Goal: Information Seeking & Learning: Learn about a topic

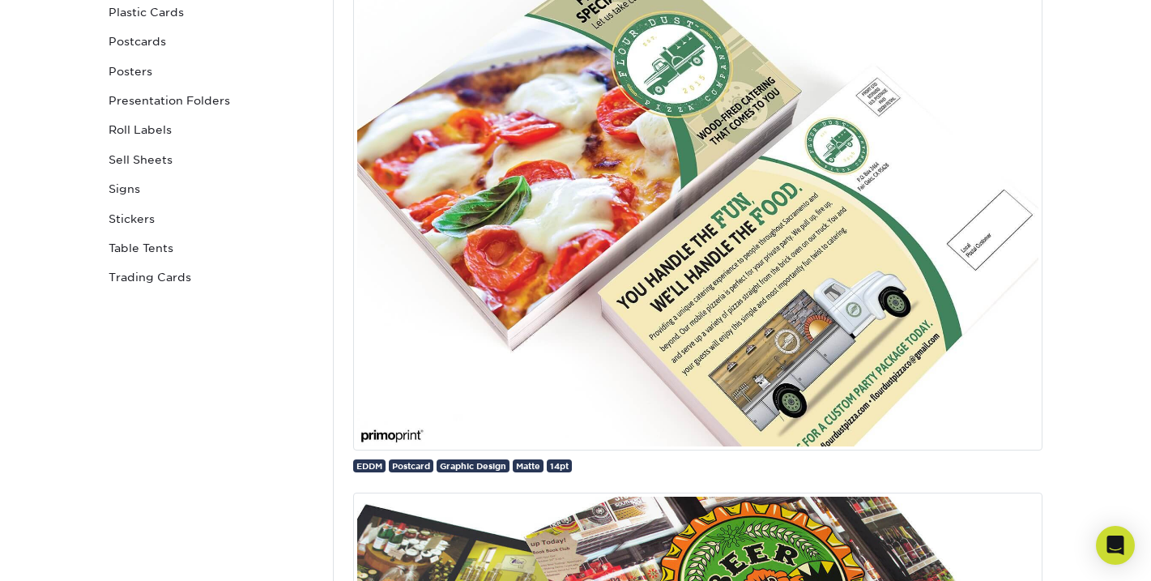
scroll to position [755, 0]
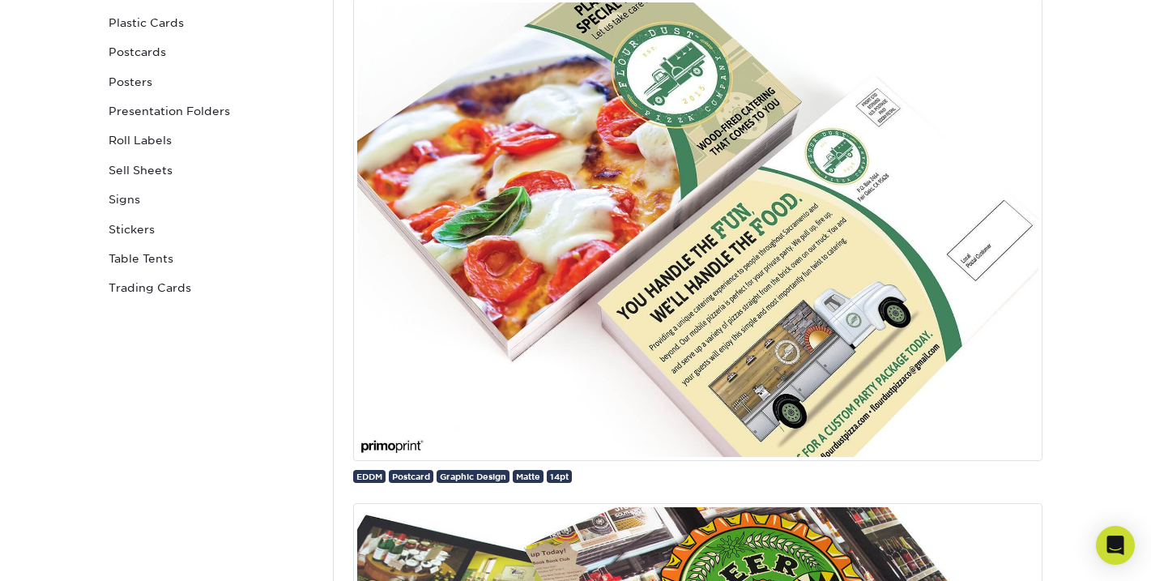
click at [602, 252] on img at bounding box center [697, 229] width 689 height 462
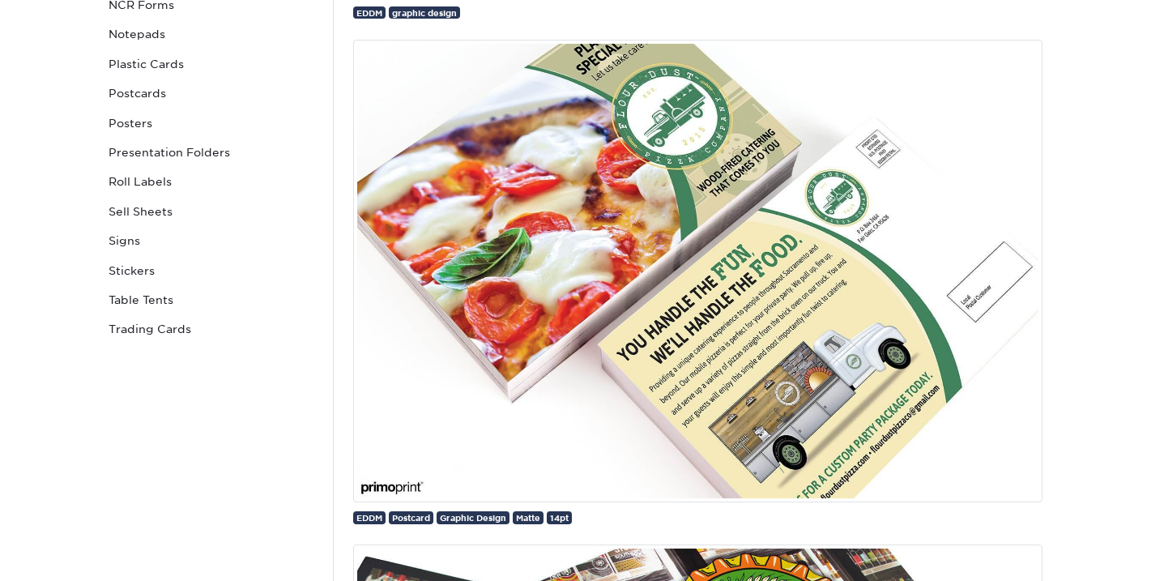
scroll to position [841, 0]
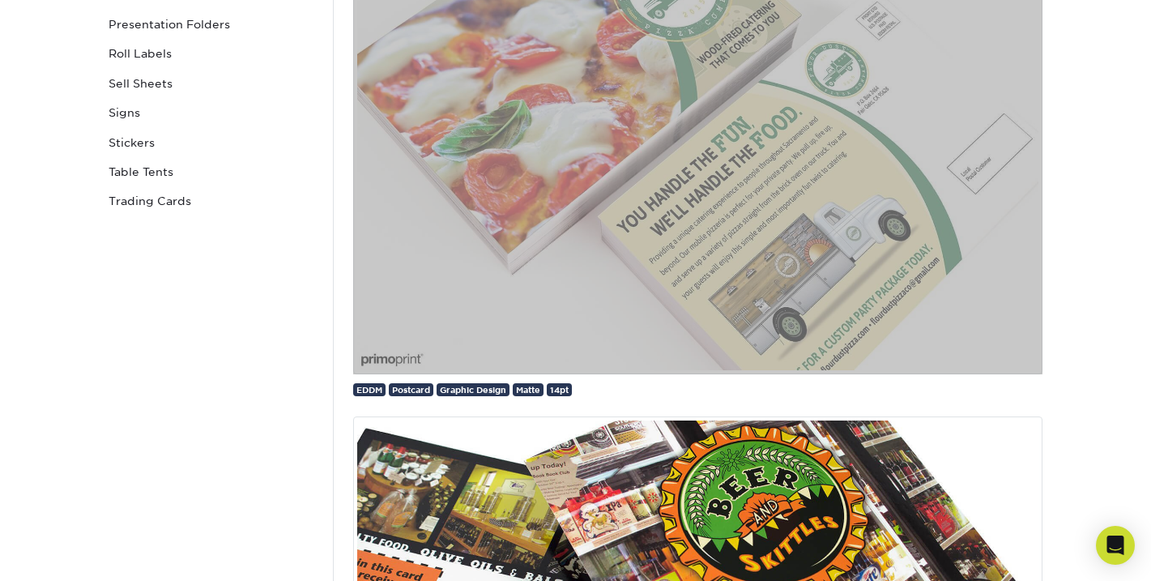
drag, startPoint x: 527, startPoint y: 212, endPoint x: 649, endPoint y: 168, distance: 129.1
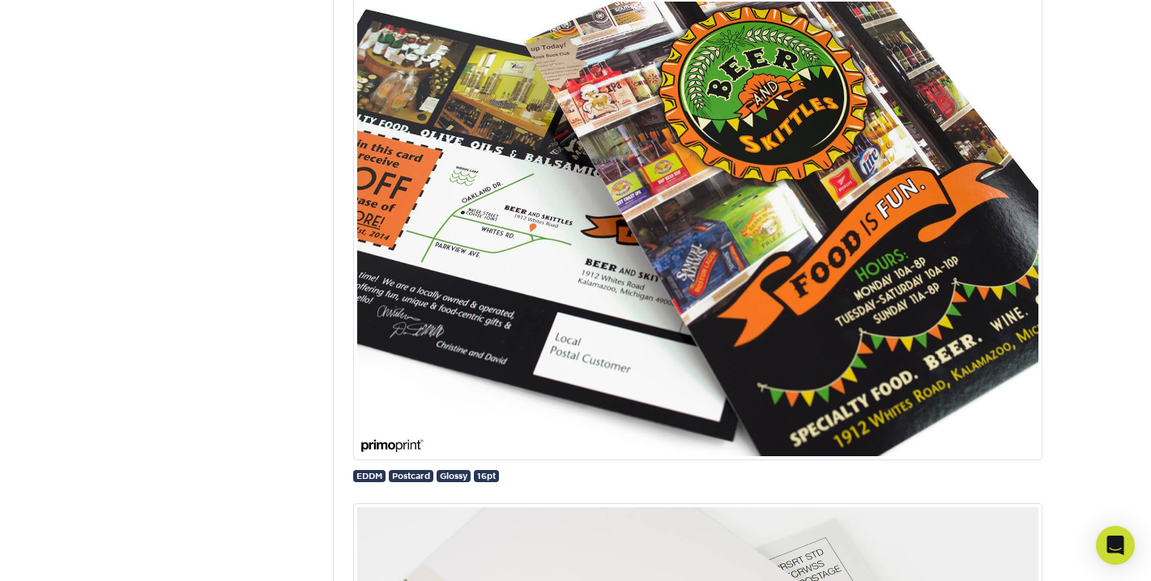
scroll to position [1205, 0]
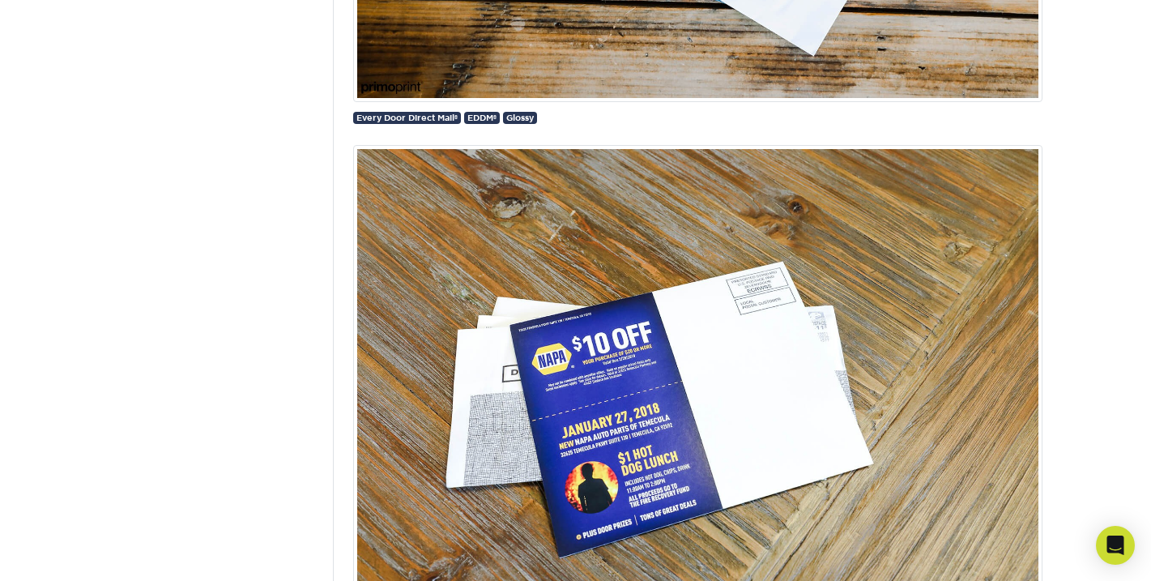
scroll to position [4223, 0]
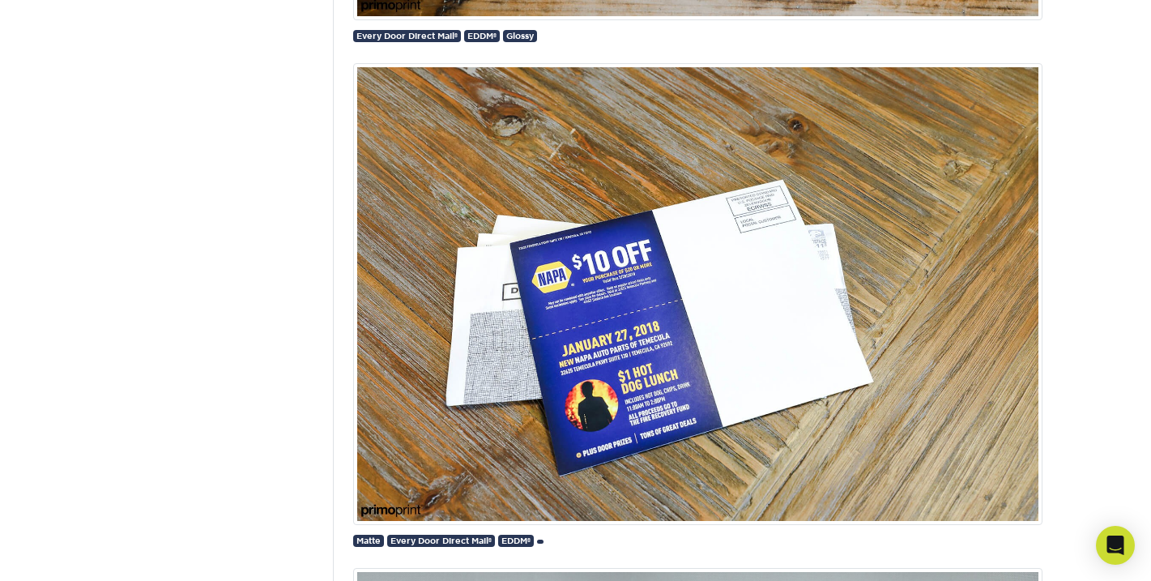
drag, startPoint x: 671, startPoint y: 247, endPoint x: 831, endPoint y: 79, distance: 232.0
click at [0, 0] on section "Gallery Instagram Facebook Twitter Gallery Back to Resources Featured Images Sa…" at bounding box center [575, 300] width 1151 height 8839
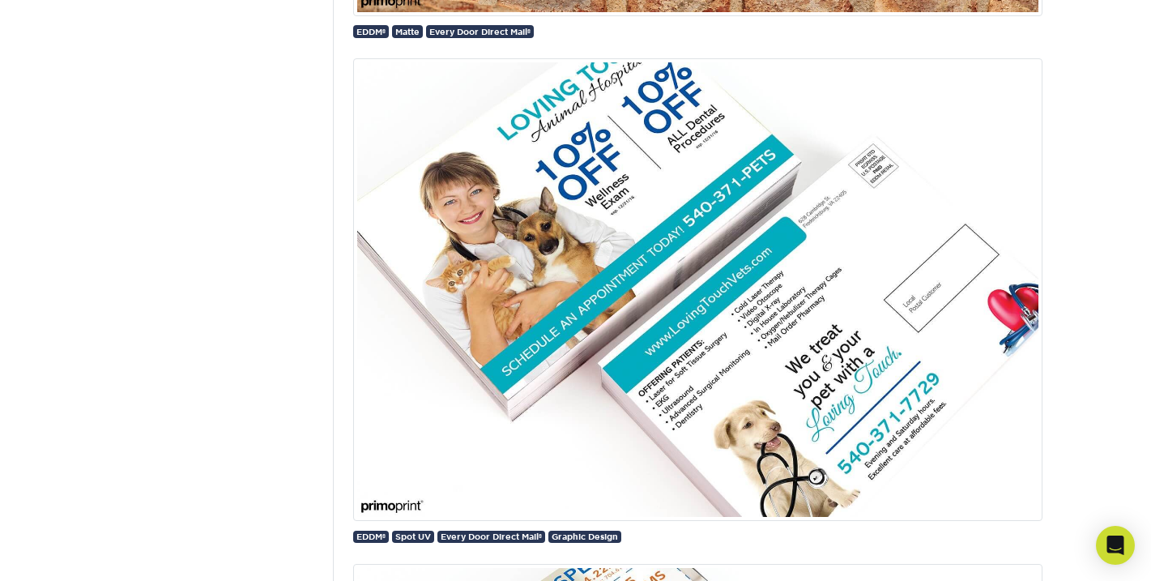
scroll to position [5739, 0]
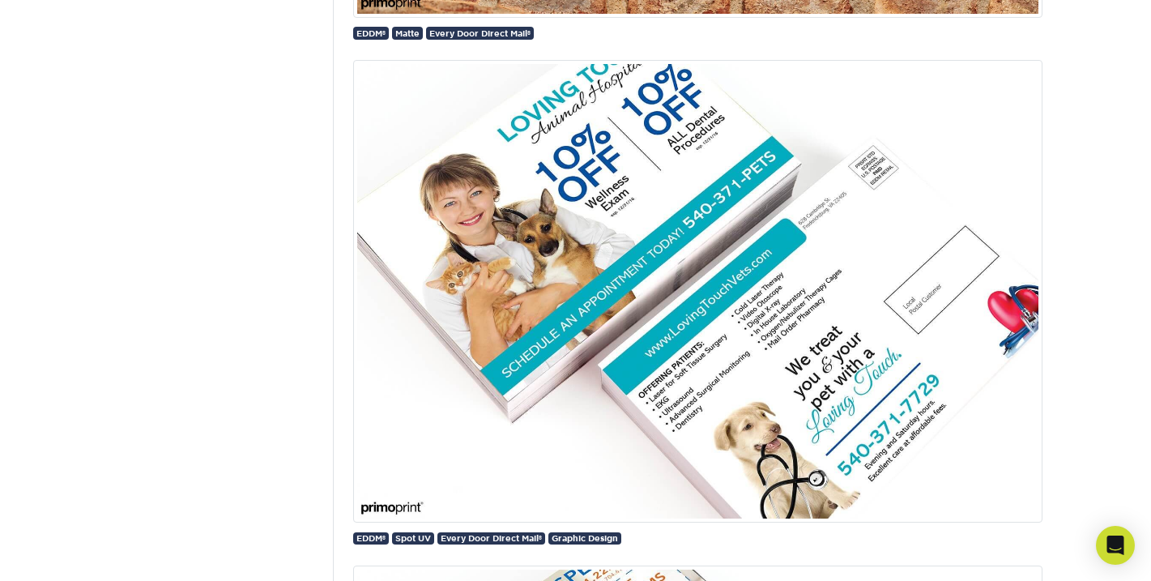
click at [807, 325] on img at bounding box center [697, 291] width 689 height 462
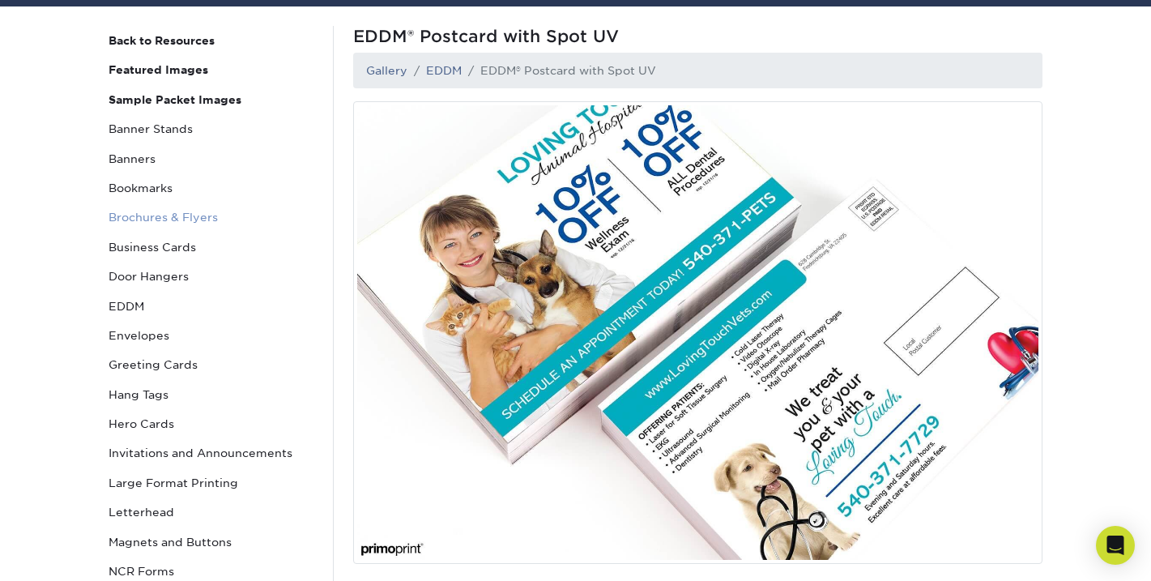
scroll to position [158, 0]
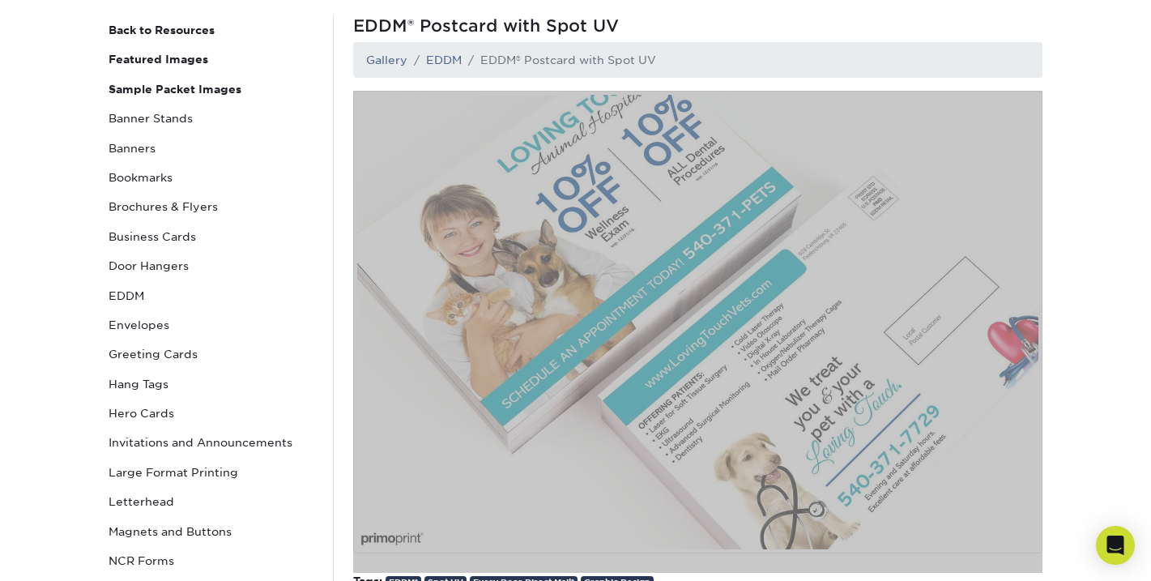
drag, startPoint x: 509, startPoint y: 339, endPoint x: 879, endPoint y: 3, distance: 500.5
click at [0, 0] on section "Gallery Instagram Facebook Twitter Gallery Back to Resources Featured Images Sa…" at bounding box center [575, 445] width 1151 height 999
